Goal: Navigation & Orientation: Find specific page/section

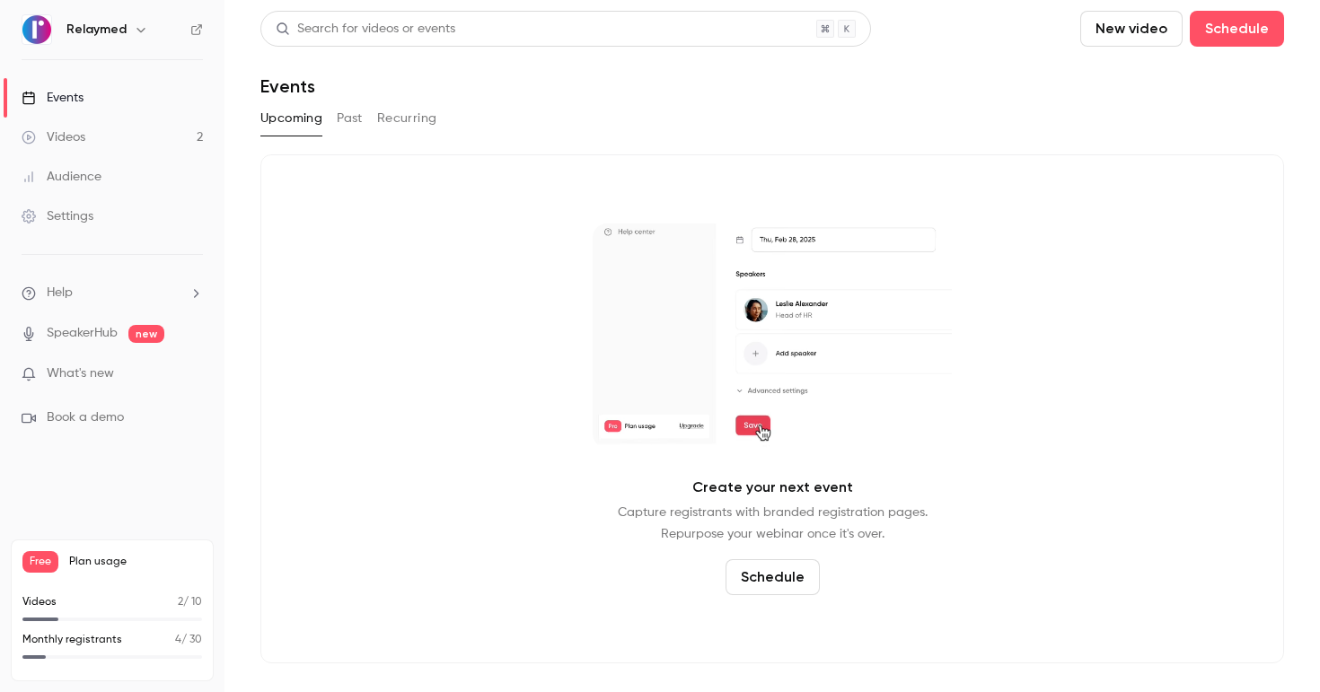
click at [135, 27] on icon "button" at bounding box center [141, 29] width 14 height 14
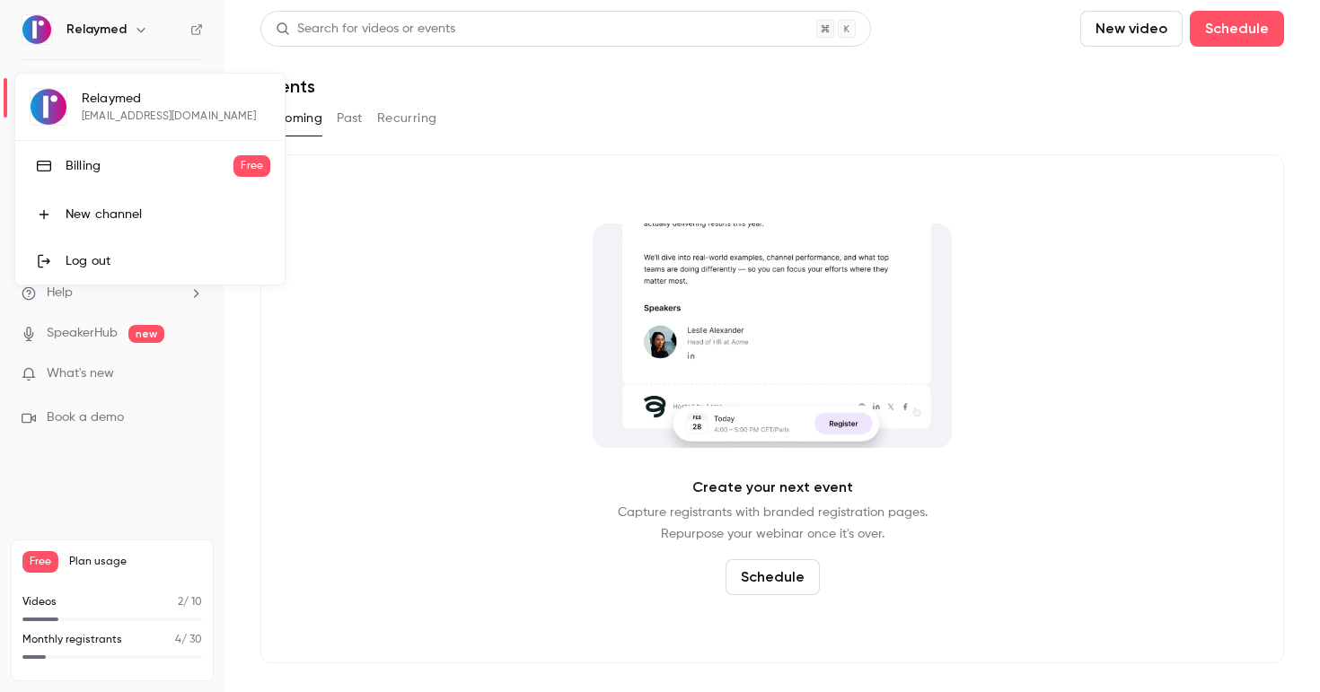
click at [131, 207] on div "New channel" at bounding box center [168, 215] width 205 height 18
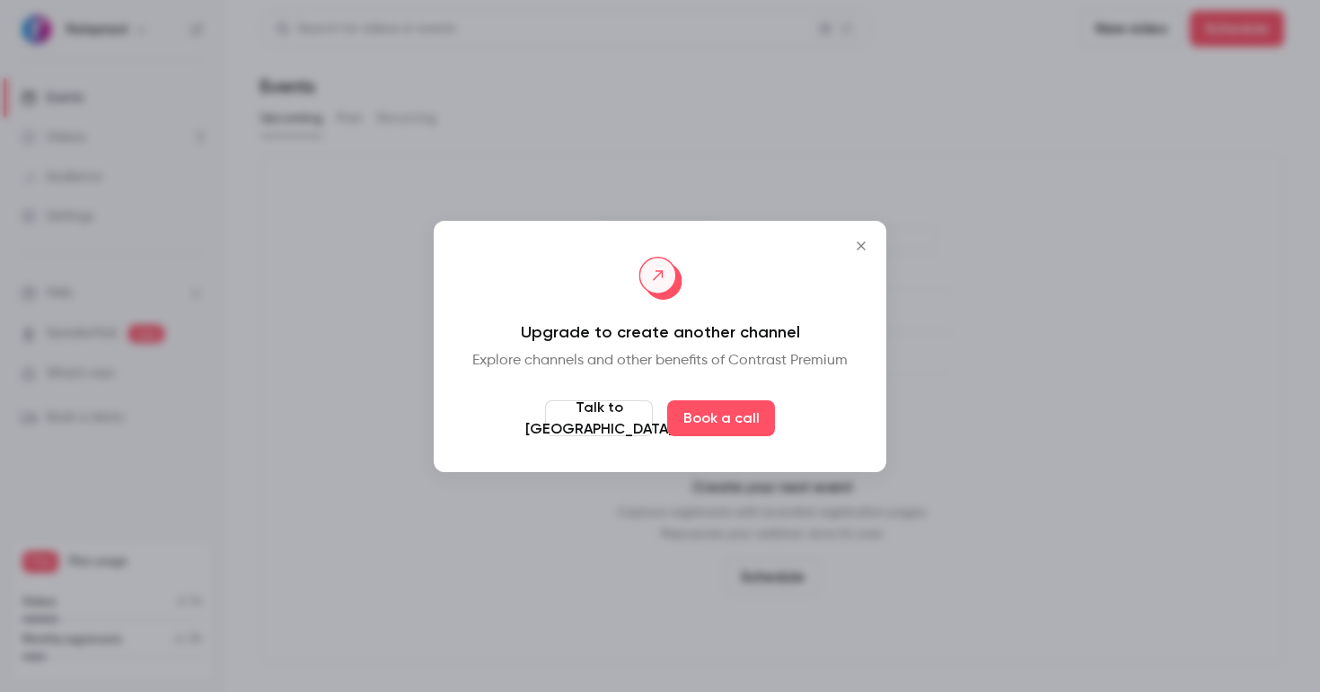
click at [867, 241] on icon "Close" at bounding box center [861, 246] width 22 height 14
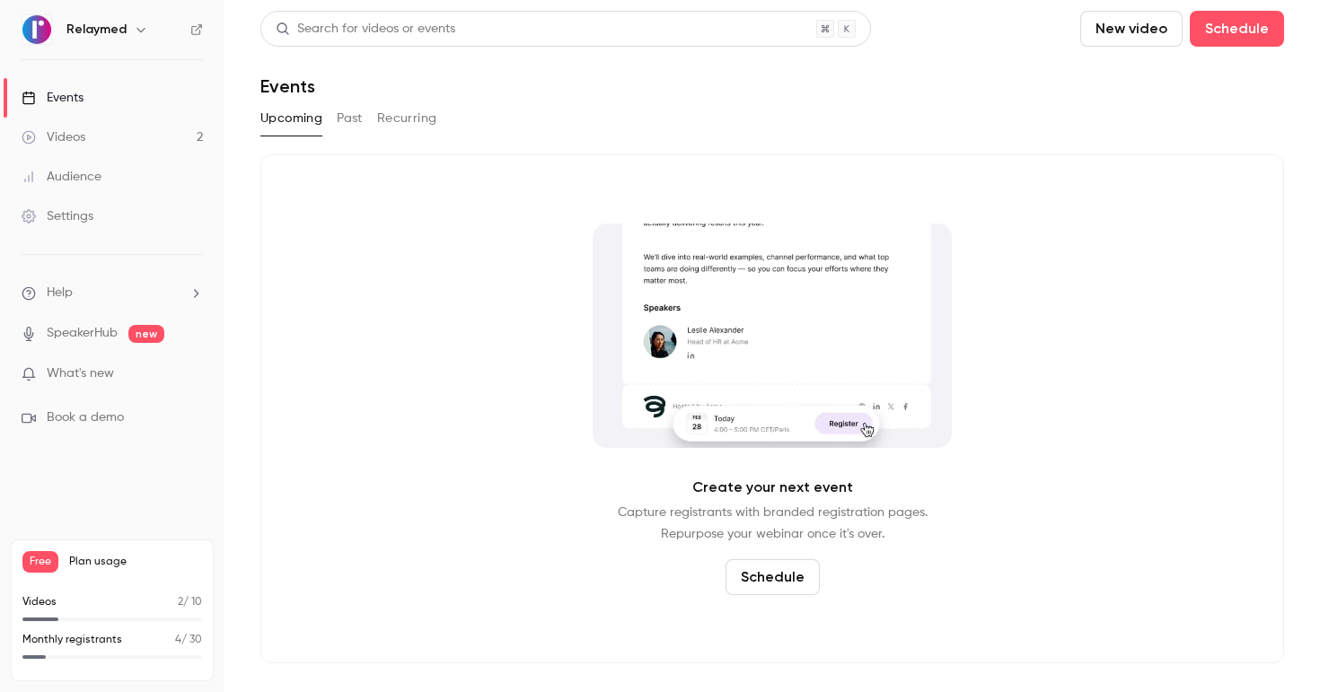
click at [120, 17] on div "Relaymed" at bounding box center [112, 29] width 181 height 31
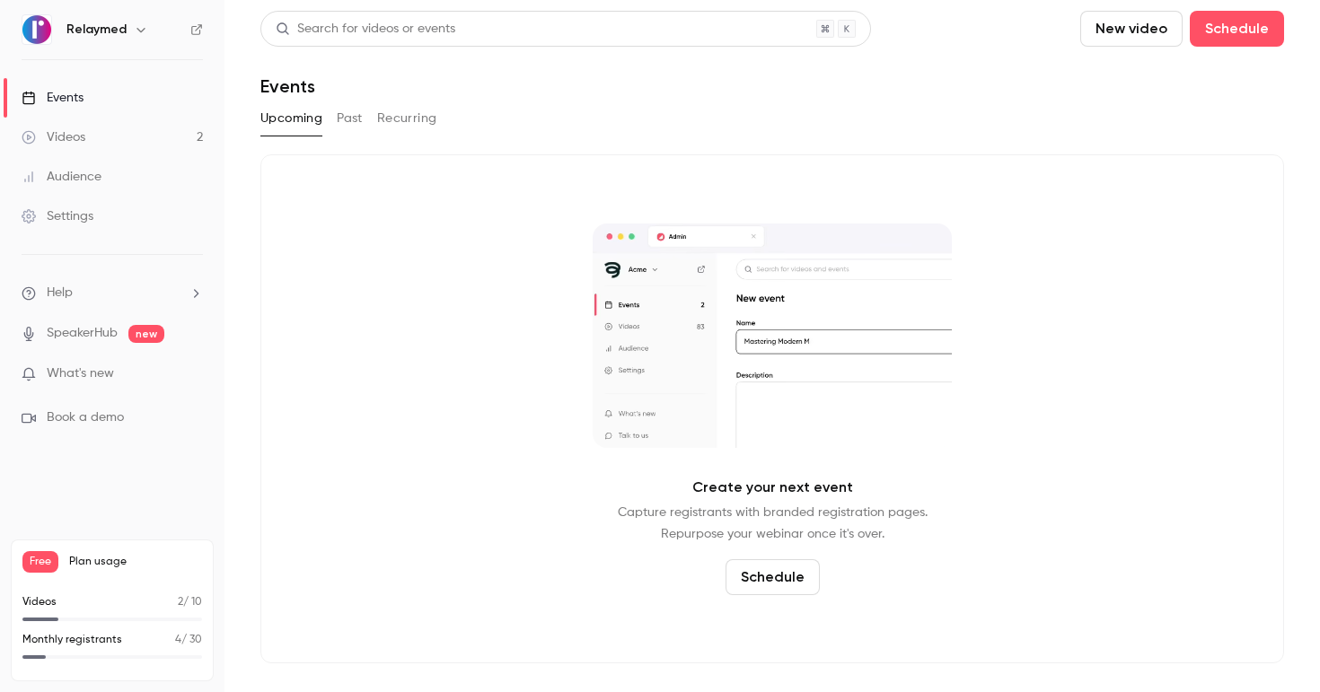
click at [119, 30] on h6 "Relaymed" at bounding box center [96, 30] width 60 height 18
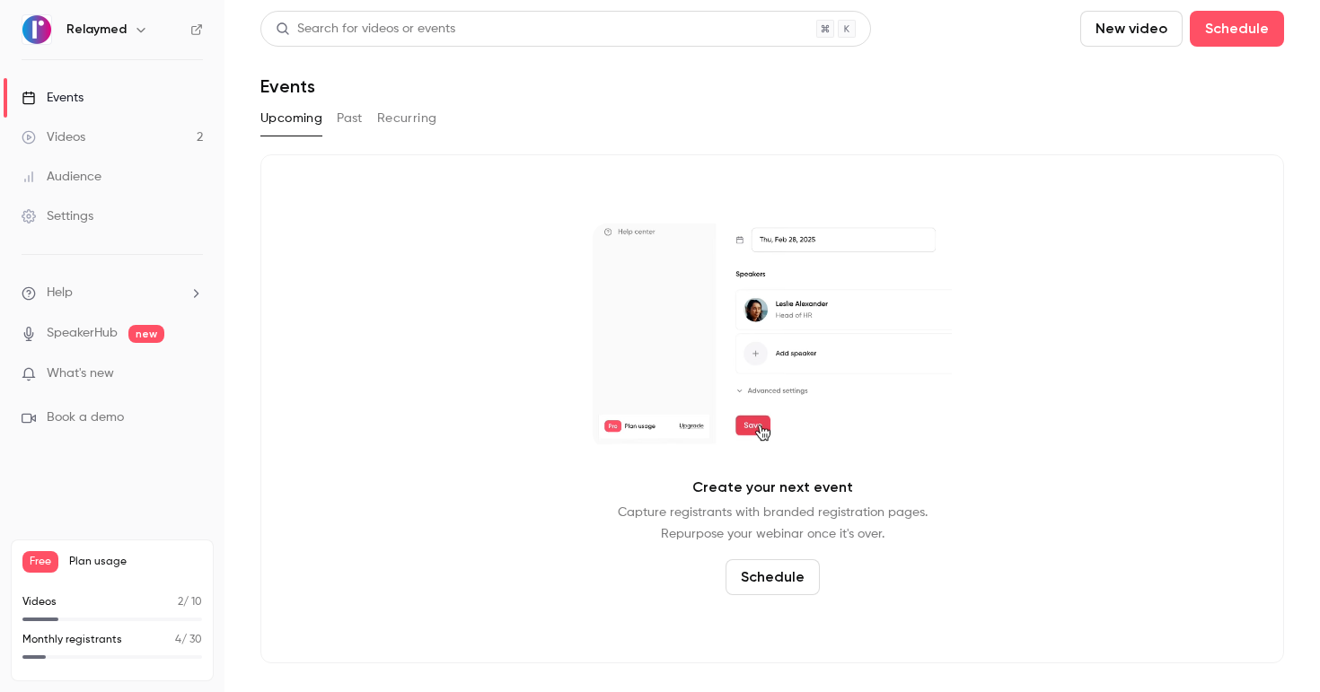
click at [119, 30] on h6 "Relaymed" at bounding box center [96, 30] width 60 height 18
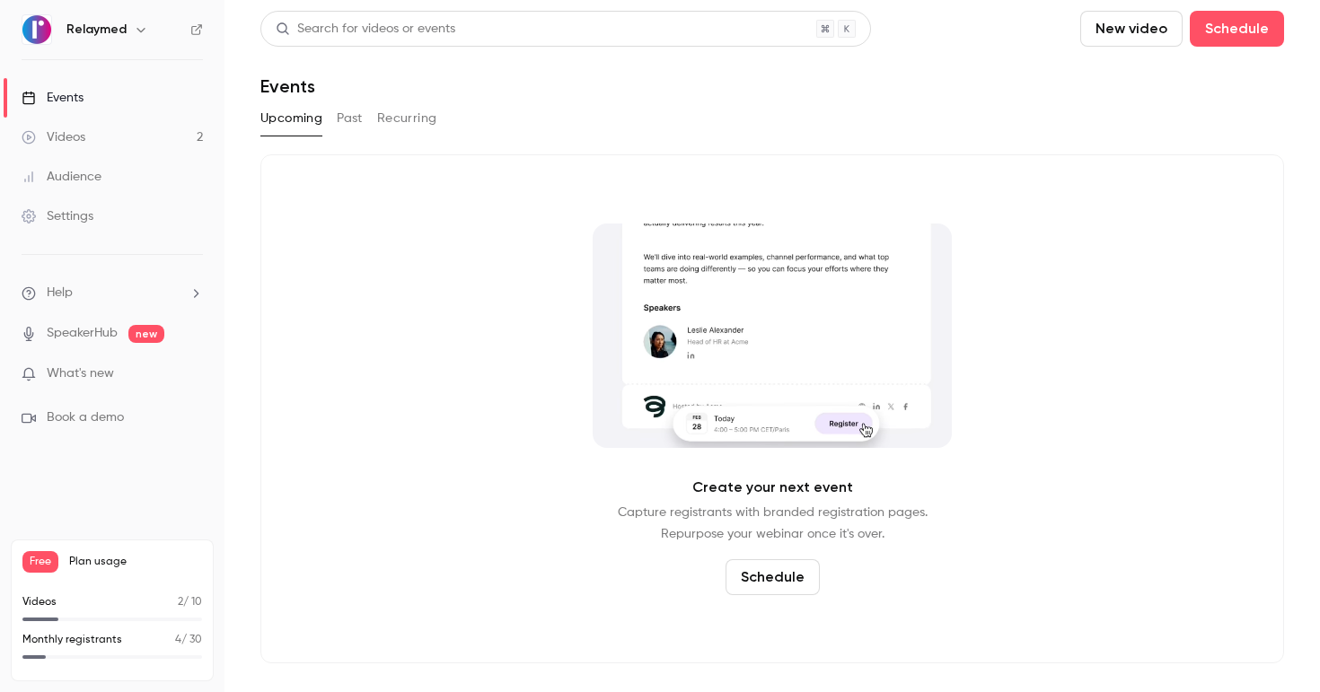
click at [143, 31] on icon "button" at bounding box center [141, 29] width 14 height 14
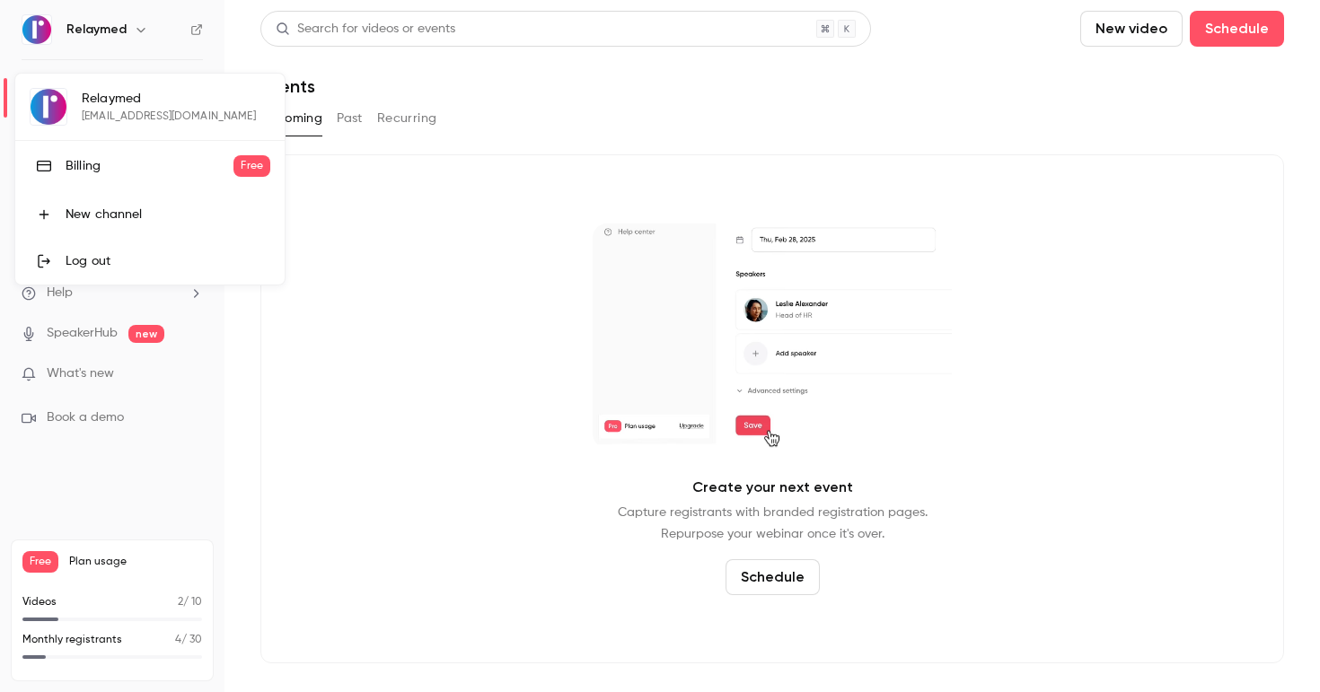
click at [125, 268] on div "Log out" at bounding box center [168, 261] width 205 height 18
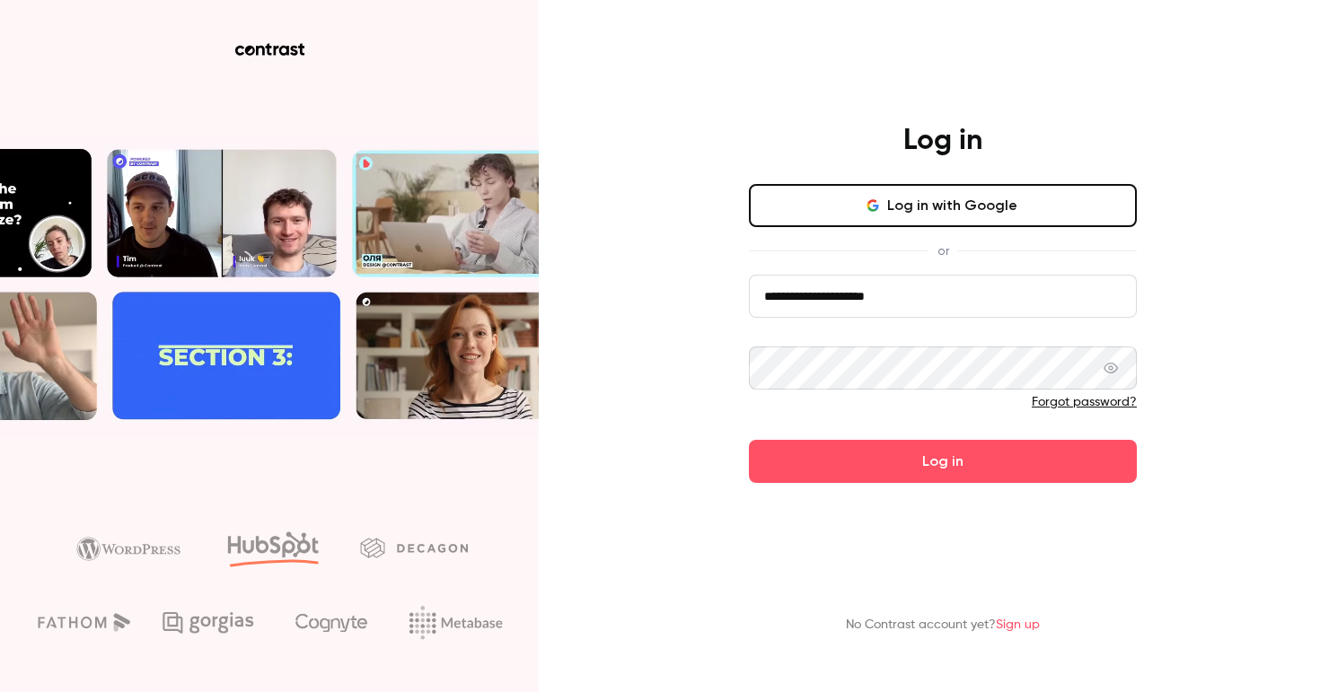
click at [938, 198] on button "Log in with Google" at bounding box center [943, 205] width 388 height 43
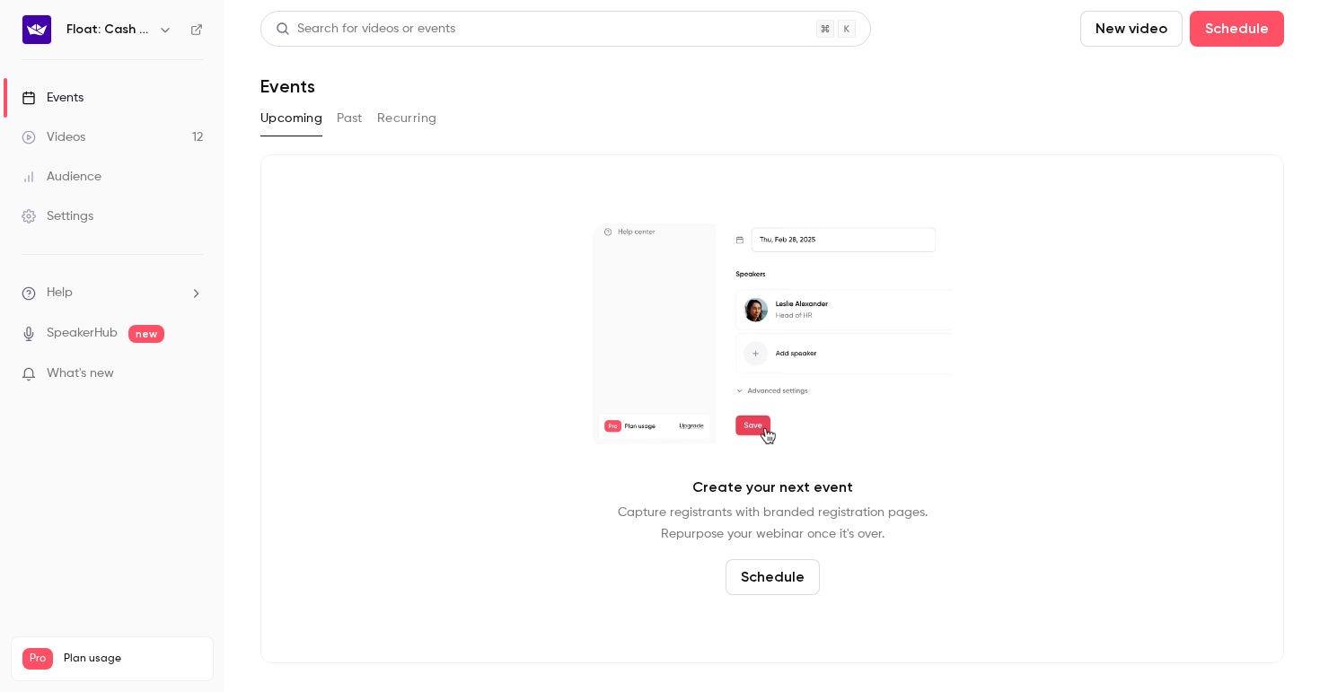
click at [119, 145] on link "Videos 12" at bounding box center [112, 138] width 224 height 40
